Goal: Complete application form

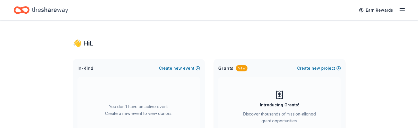
click at [403, 10] on icon "button" at bounding box center [402, 10] width 7 height 7
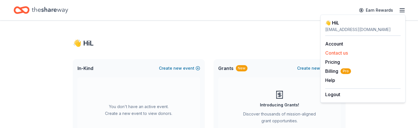
click at [333, 52] on button "Contact us" at bounding box center [336, 52] width 23 height 7
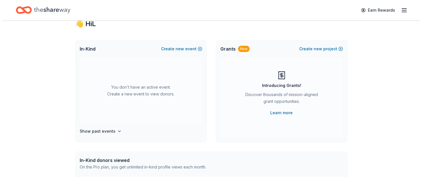
scroll to position [17, 0]
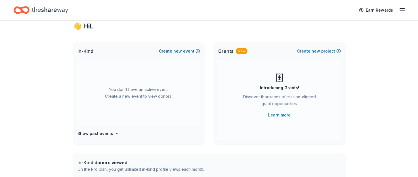
click at [198, 50] on button "Create new event" at bounding box center [179, 51] width 41 height 7
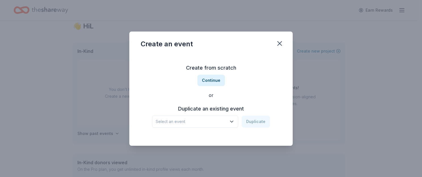
click at [232, 122] on icon "button" at bounding box center [232, 122] width 6 height 6
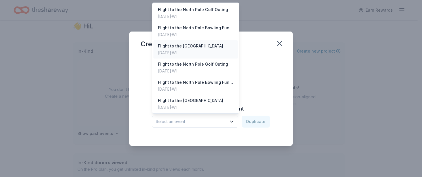
click at [174, 49] on div "Dec 14, 2024 · WI" at bounding box center [190, 52] width 65 height 7
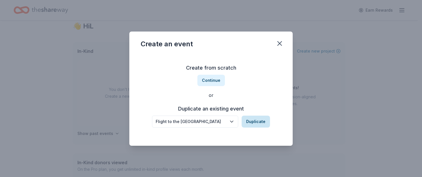
click at [254, 122] on button "Duplicate" at bounding box center [256, 122] width 28 height 12
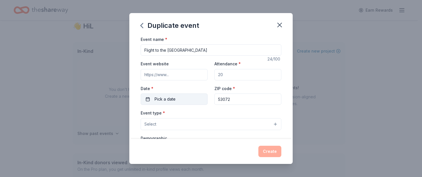
click at [148, 98] on button "Pick a date" at bounding box center [174, 98] width 67 height 11
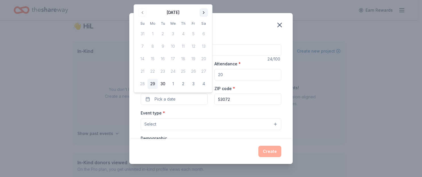
click at [203, 13] on button "Go to next month" at bounding box center [204, 13] width 8 height 8
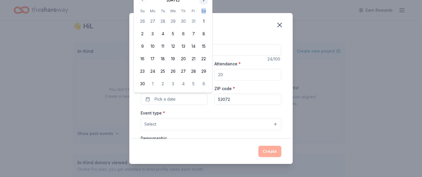
click at [203, 13] on th "Sa" at bounding box center [204, 11] width 10 height 6
click at [204, 1] on button "Go to next month" at bounding box center [204, 0] width 8 height 8
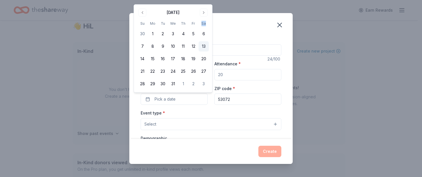
click at [205, 48] on button "13" at bounding box center [204, 46] width 10 height 10
click at [283, 72] on div "Event name * Flight to the North Pole 24 /100 Event website Attendance * Date *…" at bounding box center [211, 87] width 164 height 103
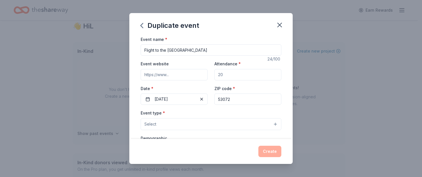
click at [224, 76] on input "Attendance *" at bounding box center [248, 74] width 67 height 11
type input "200"
click at [175, 122] on button "Select" at bounding box center [211, 124] width 141 height 12
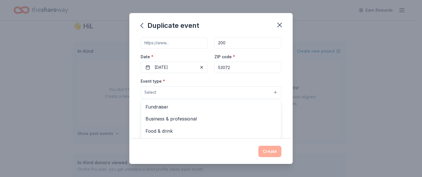
scroll to position [28, 0]
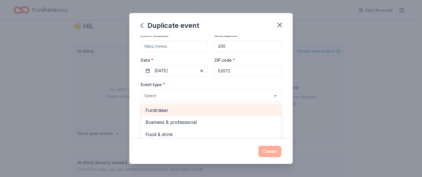
click at [160, 106] on span "Fundraiser" at bounding box center [211, 109] width 131 height 7
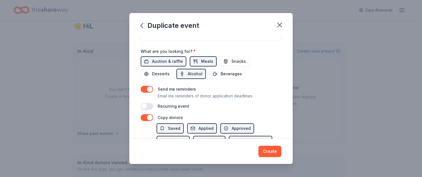
scroll to position [199, 0]
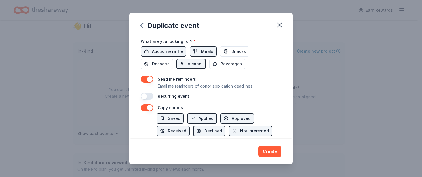
click at [275, 127] on div "Duplicate event Event name * Flight to the North Pole 24 /100 Event website Att…" at bounding box center [211, 88] width 164 height 151
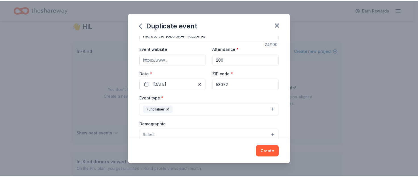
scroll to position [0, 0]
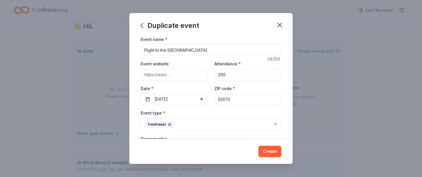
click at [179, 76] on input "Event website" at bounding box center [174, 74] width 67 height 11
type input "[URL][DOMAIN_NAME]"
click at [273, 127] on button "Create" at bounding box center [270, 151] width 23 height 11
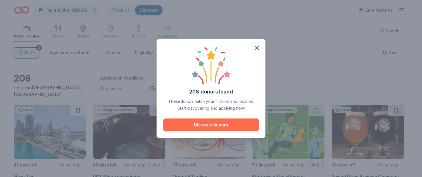
click at [216, 121] on button "Discover donors" at bounding box center [211, 124] width 95 height 12
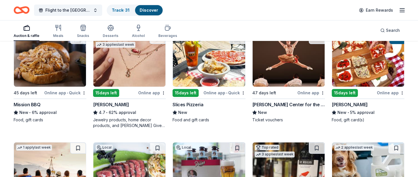
scroll to position [170, 0]
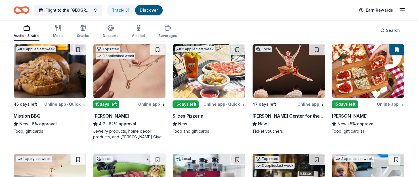
click at [360, 75] on img at bounding box center [368, 71] width 72 height 54
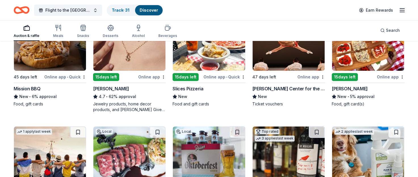
scroll to position [256, 0]
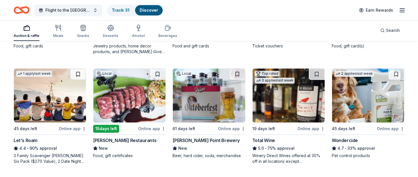
click at [113, 127] on div "Bartolotta Restaurants" at bounding box center [124, 140] width 63 height 7
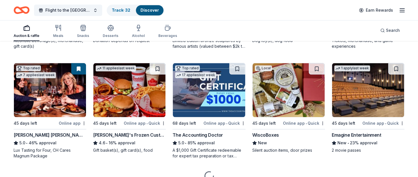
scroll to position [596, 0]
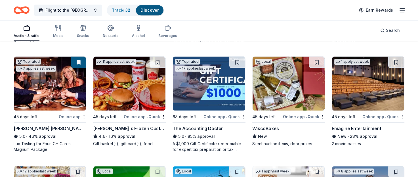
click at [267, 127] on div "WiscoBoxes" at bounding box center [265, 128] width 27 height 7
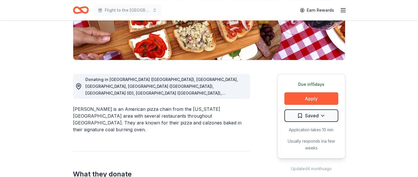
scroll to position [114, 0]
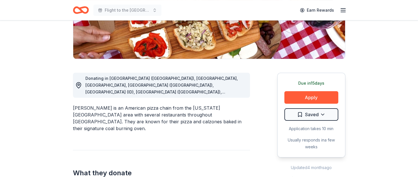
drag, startPoint x: 320, startPoint y: 95, endPoint x: 216, endPoint y: 125, distance: 108.0
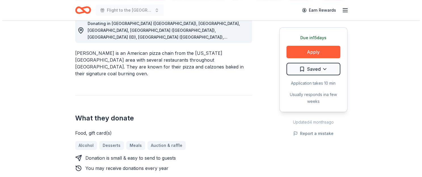
scroll to position [170, 0]
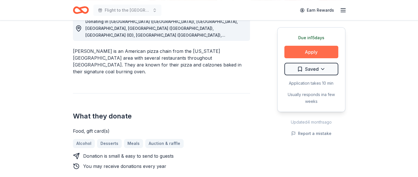
click at [308, 51] on button "Apply" at bounding box center [312, 52] width 54 height 12
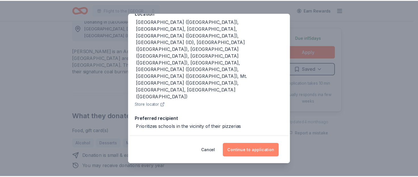
scroll to position [78, 0]
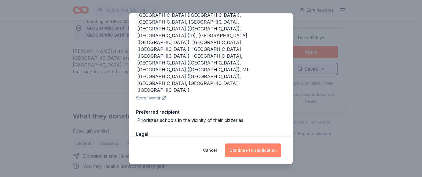
click at [260, 148] on button "Continue to application" at bounding box center [253, 150] width 57 height 14
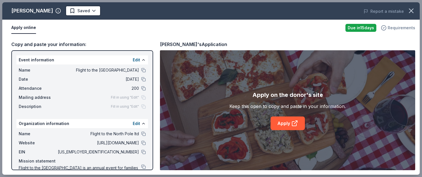
click at [404, 27] on span "Requirements" at bounding box center [402, 27] width 28 height 7
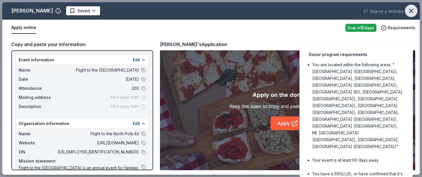
click at [411, 12] on icon "button" at bounding box center [412, 11] width 8 height 8
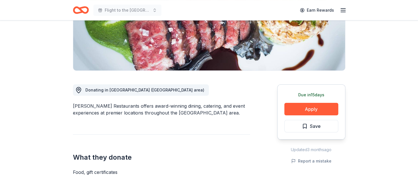
scroll to position [114, 0]
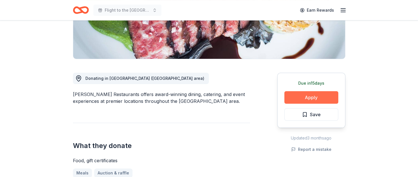
click at [312, 98] on button "Apply" at bounding box center [312, 97] width 54 height 12
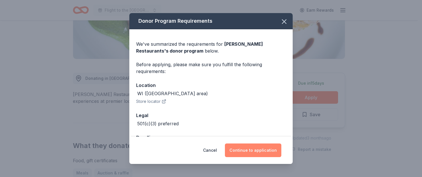
click at [259, 151] on button "Continue to application" at bounding box center [253, 150] width 57 height 14
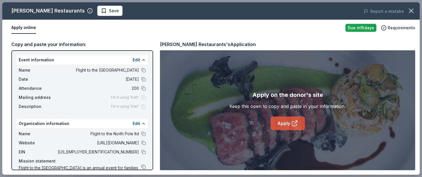
click at [281, 124] on link "Apply" at bounding box center [288, 123] width 34 height 14
click at [101, 11] on span "Save" at bounding box center [110, 10] width 18 height 7
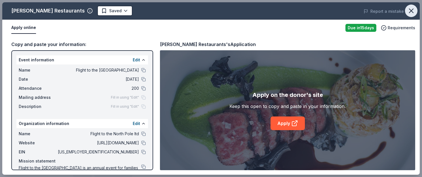
click at [412, 10] on icon "button" at bounding box center [412, 11] width 4 height 4
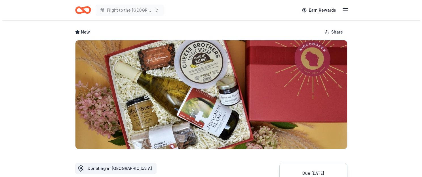
scroll to position [114, 0]
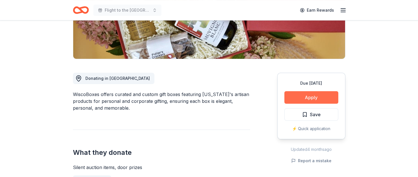
click at [305, 95] on button "Apply" at bounding box center [312, 97] width 54 height 12
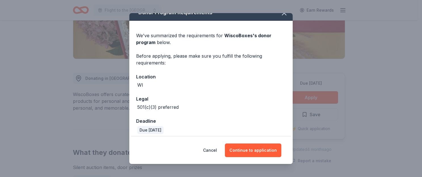
scroll to position [12, 0]
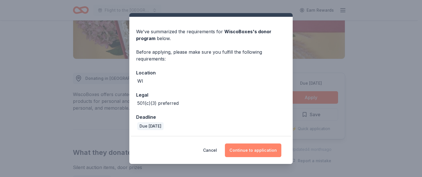
click at [260, 150] on button "Continue to application" at bounding box center [253, 150] width 57 height 14
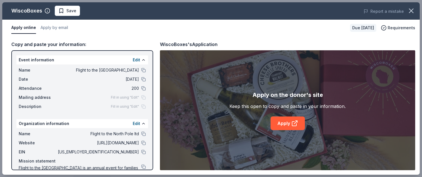
click at [137, 98] on div "Fill in using "Edit"" at bounding box center [128, 97] width 35 height 5
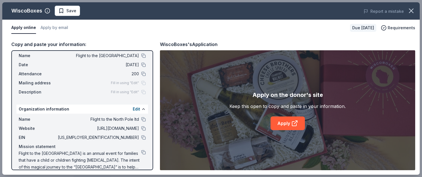
scroll to position [22, 0]
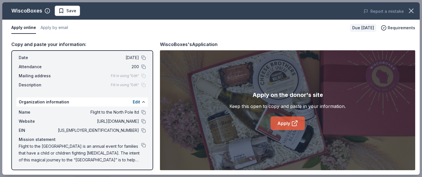
click at [284, 121] on link "Apply" at bounding box center [288, 123] width 34 height 14
